Goal: Task Accomplishment & Management: Complete application form

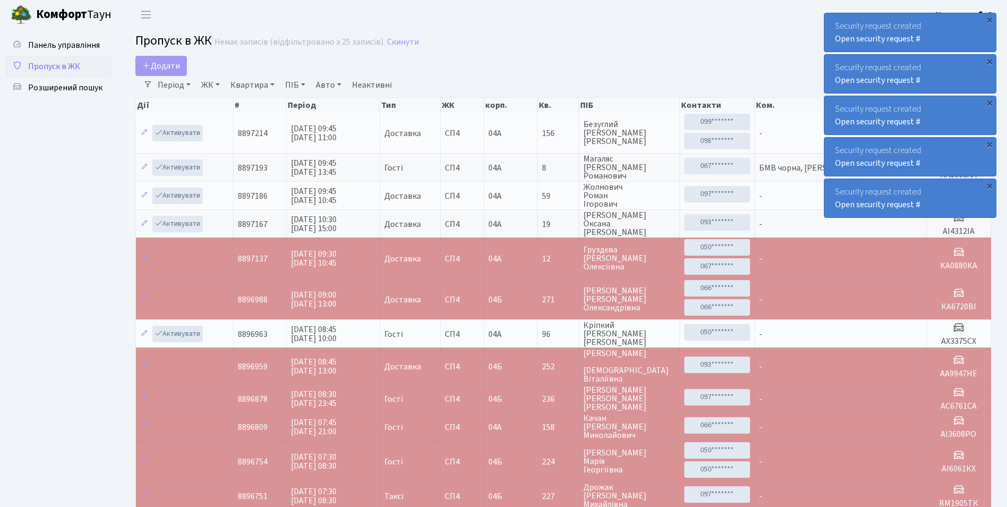
select select "25"
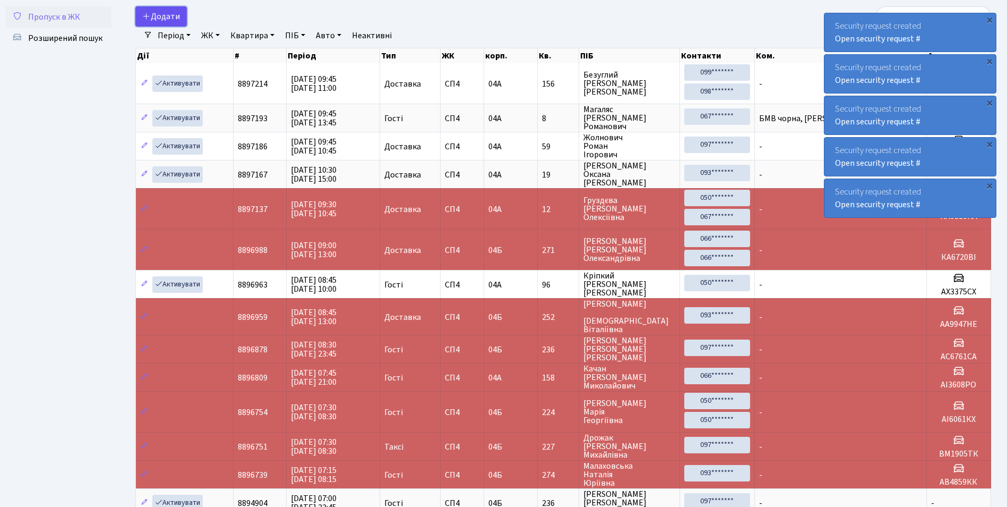
click at [183, 19] on link "Додати" at bounding box center [161, 16] width 52 height 20
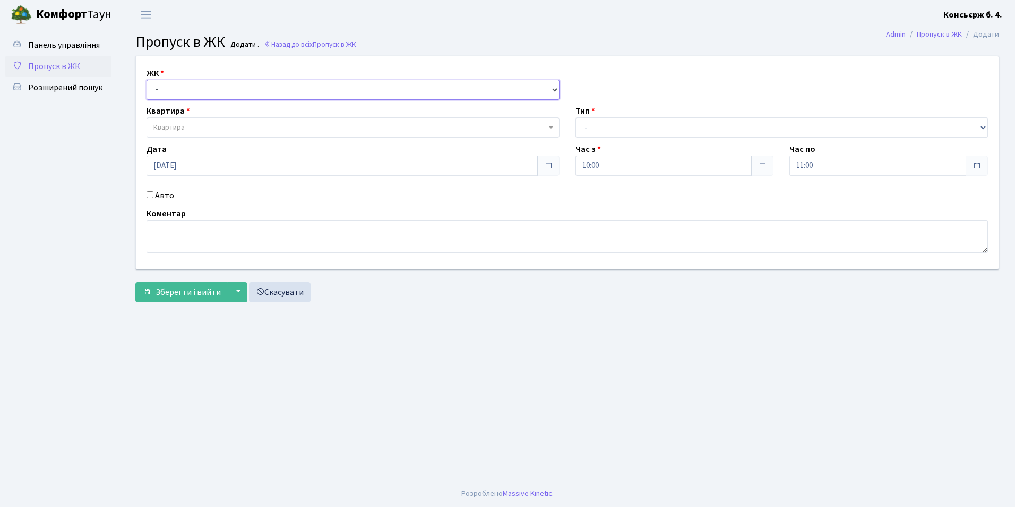
click at [155, 88] on select "- СП4, Столичне шосе, 5" at bounding box center [353, 90] width 413 height 20
select select "325"
click at [147, 80] on select "- СП4, Столичне шосе, 5" at bounding box center [353, 90] width 413 height 20
select select
click at [173, 132] on span "Квартира" at bounding box center [168, 127] width 31 height 11
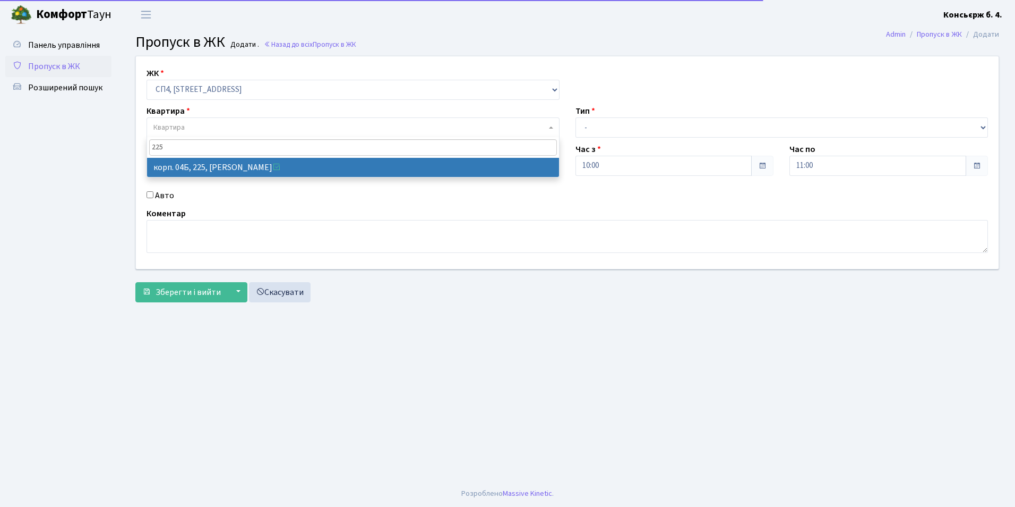
type input "225"
select select "21253"
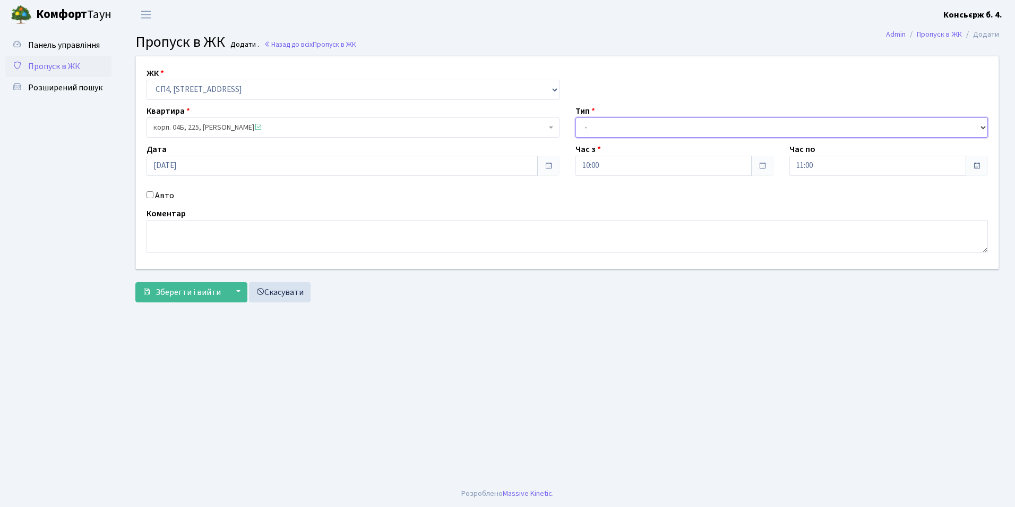
click at [604, 124] on select "- Доставка Таксі Гості Сервіс" at bounding box center [782, 127] width 413 height 20
select select "18"
click at [576, 117] on select "- Доставка Таксі Гості Сервіс" at bounding box center [782, 127] width 413 height 20
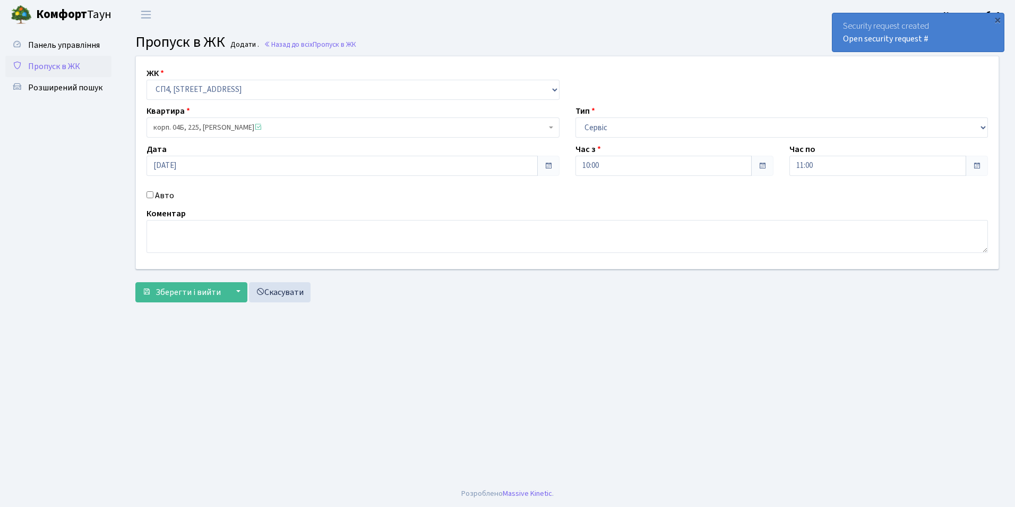
click at [154, 193] on div "Авто" at bounding box center [353, 195] width 429 height 13
click at [150, 193] on input "Авто" at bounding box center [150, 194] width 7 height 7
checkbox input "true"
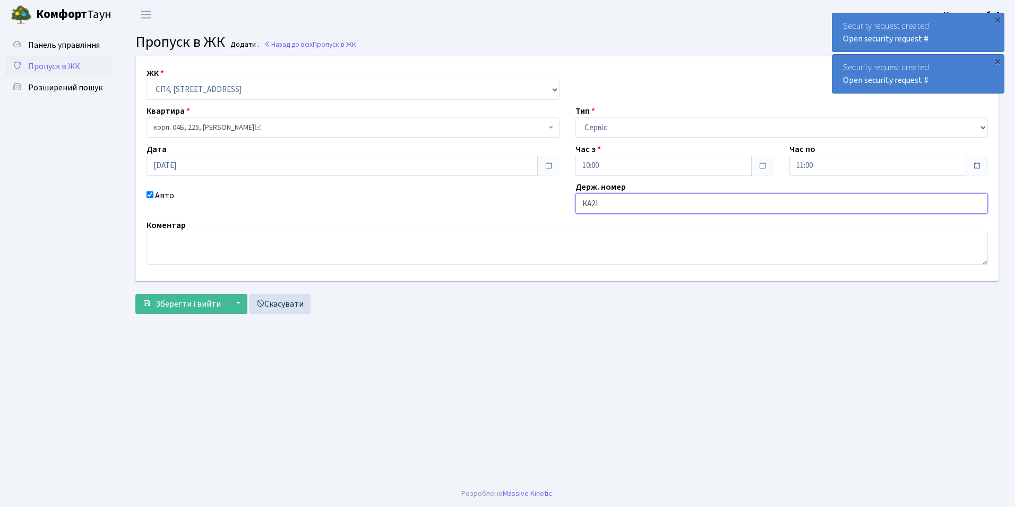
type input "КА2174АХ"
click at [215, 303] on span "Зберегти і вийти" at bounding box center [188, 304] width 65 height 12
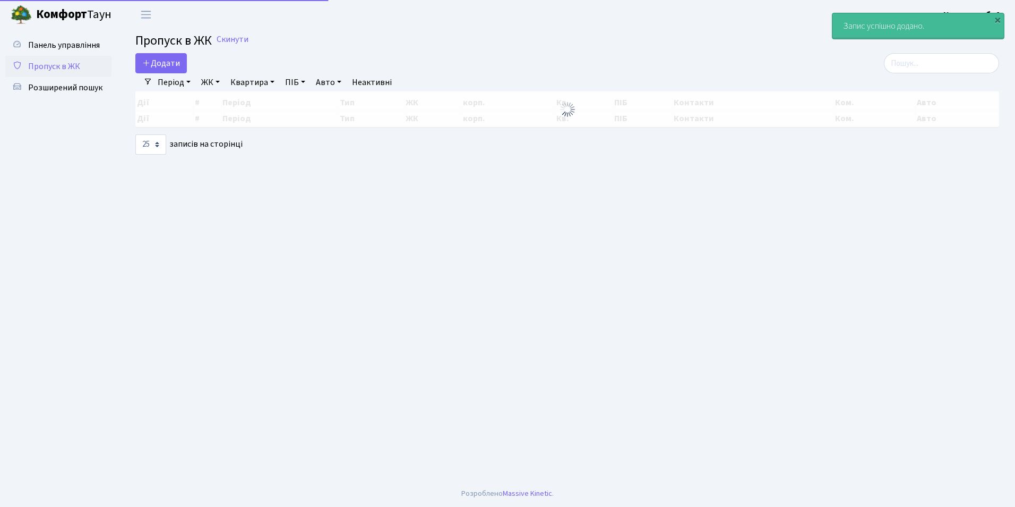
select select "25"
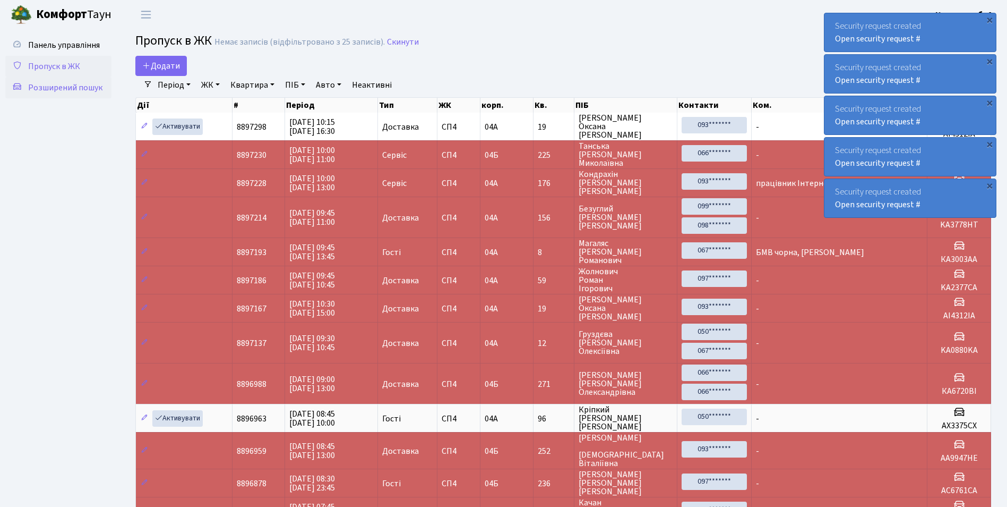
click at [101, 89] on span "Розширений пошук" at bounding box center [65, 88] width 74 height 12
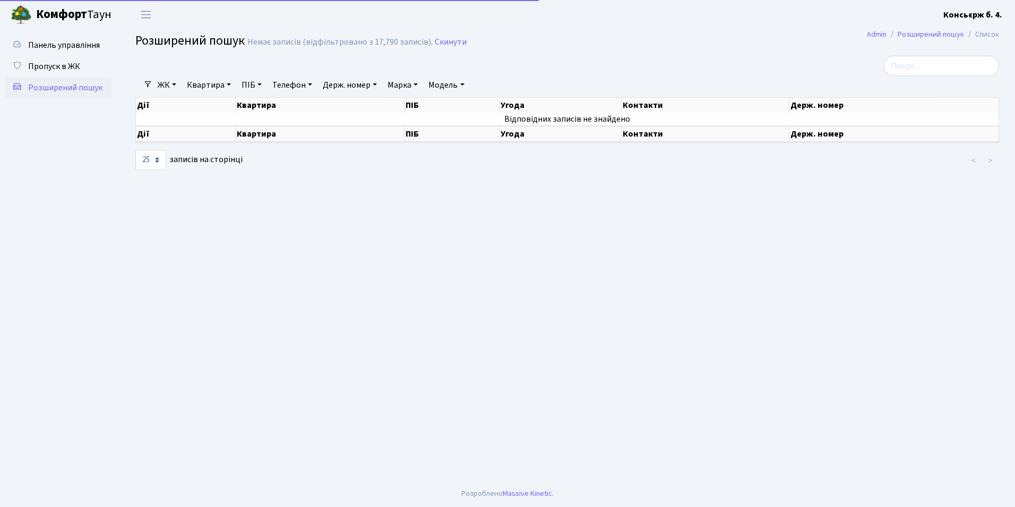
select select "25"
click at [373, 81] on link "Держ. номер" at bounding box center [350, 85] width 63 height 18
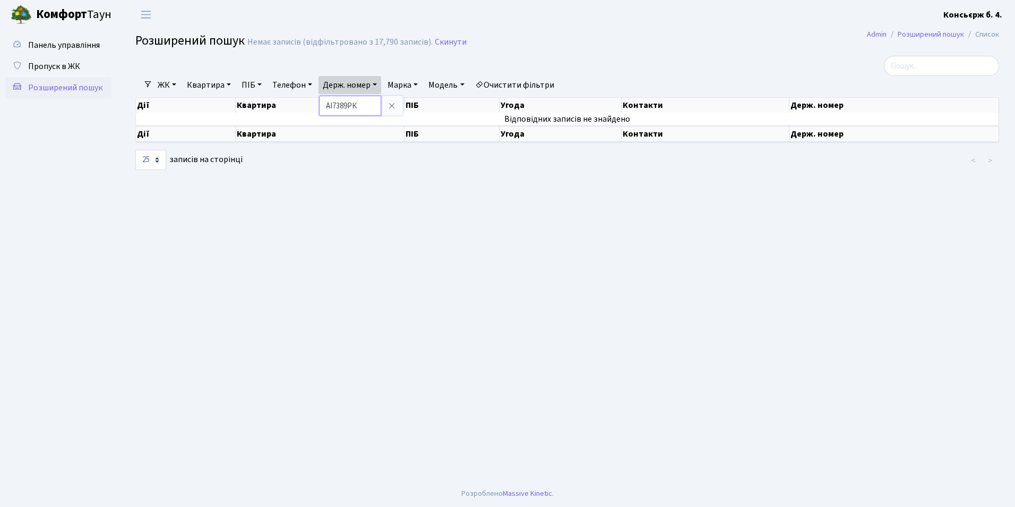
type input "АІ7389РК"
click at [76, 64] on span "Пропуск в ЖК" at bounding box center [54, 67] width 52 height 12
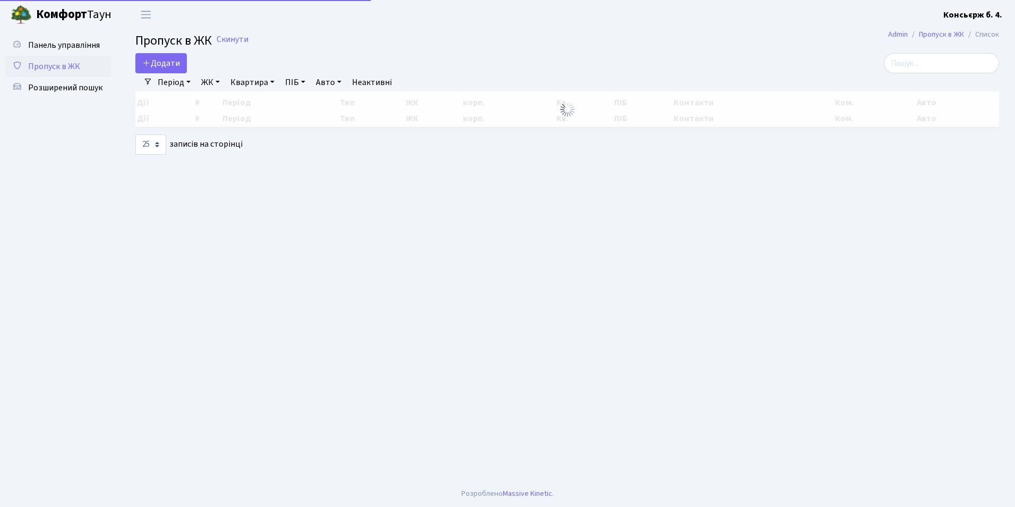
select select "25"
